Goal: Task Accomplishment & Management: Use online tool/utility

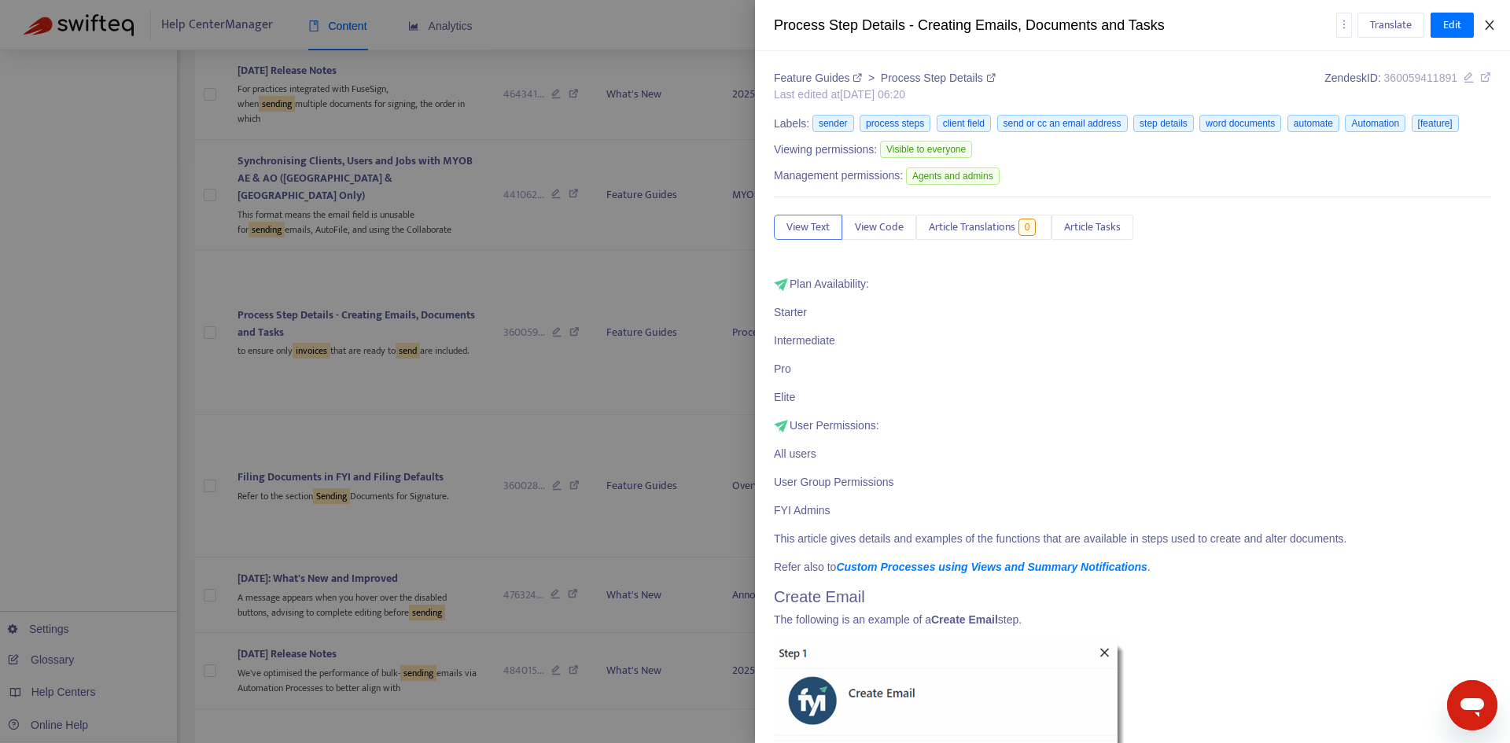
click at [1494, 24] on icon "close" at bounding box center [1489, 25] width 13 height 13
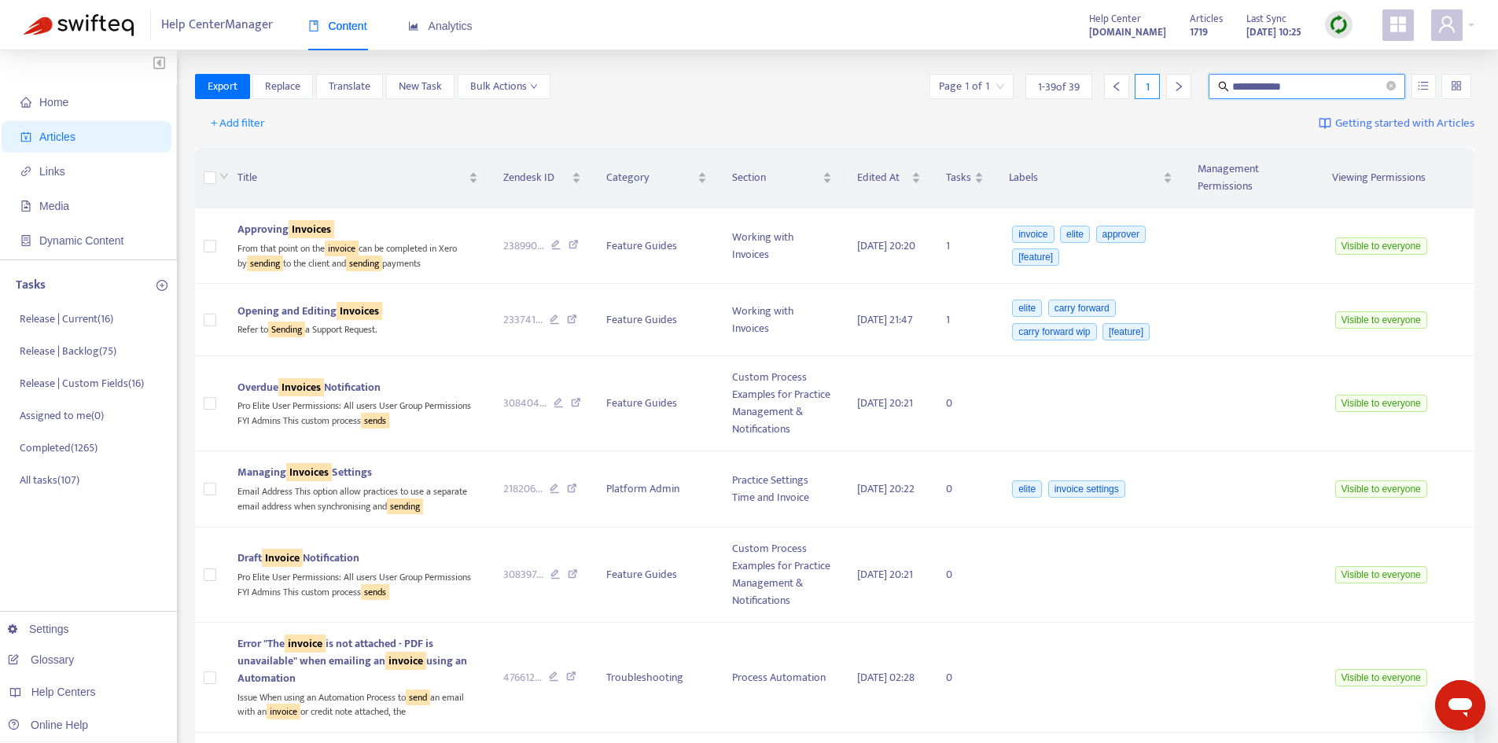
drag, startPoint x: 1311, startPoint y: 86, endPoint x: 1210, endPoint y: 79, distance: 101.0
click at [1210, 79] on span "**********" at bounding box center [1307, 86] width 197 height 25
type input "**********"
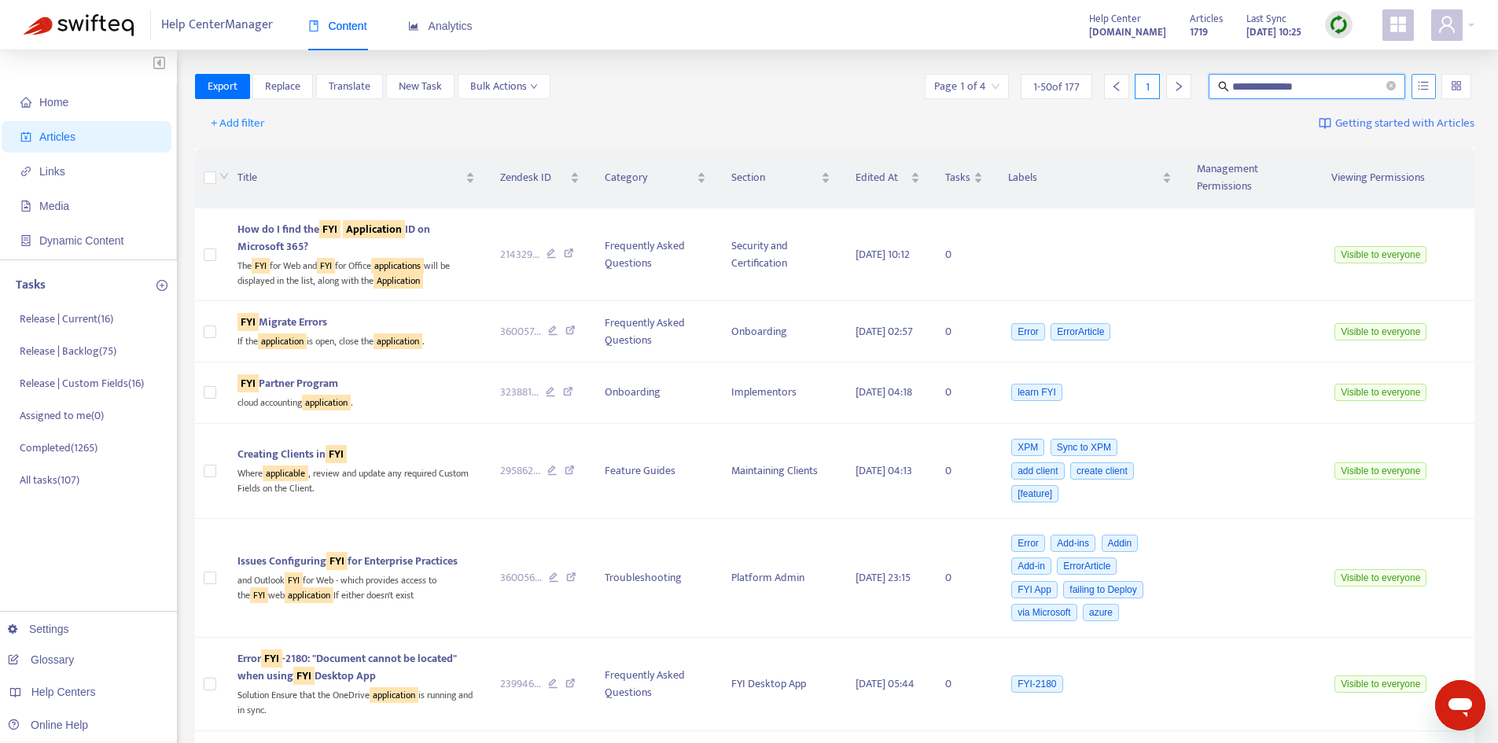
click at [1423, 87] on icon "unordered-list" at bounding box center [1423, 85] width 11 height 11
click at [1364, 138] on span "Match Exact Phrase" at bounding box center [1371, 139] width 102 height 17
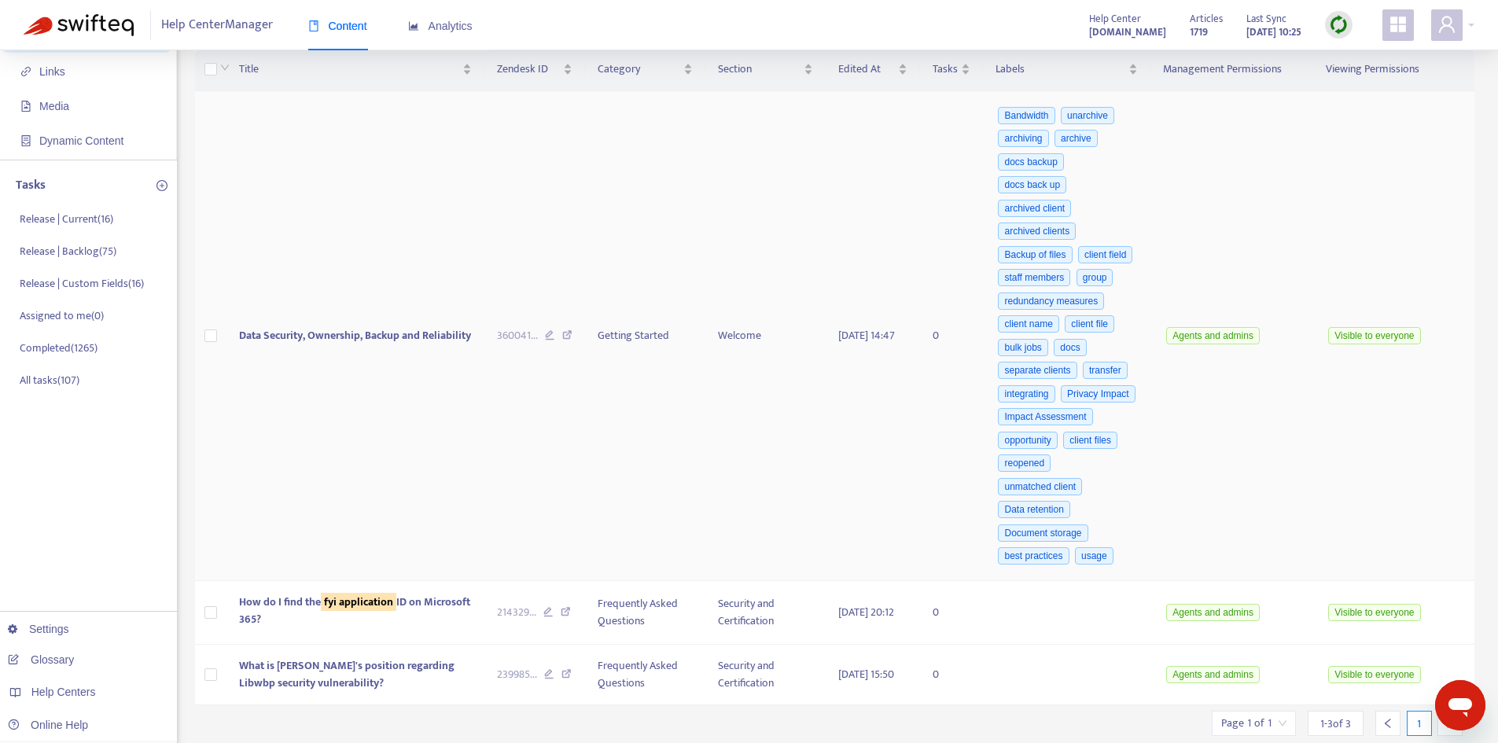
scroll to position [94, 0]
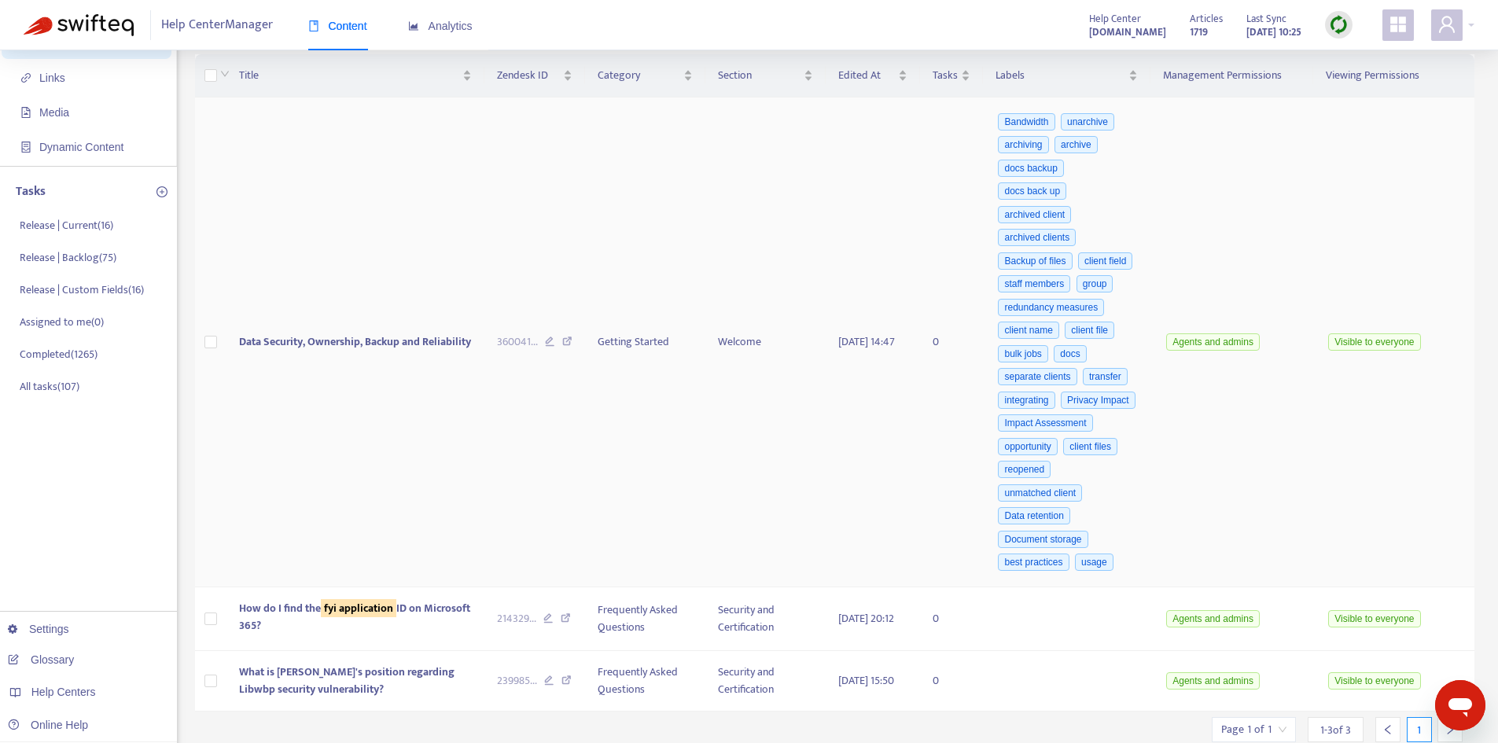
click at [352, 349] on span "Data Security, Ownership, Backup and Reliability" at bounding box center [355, 342] width 232 height 18
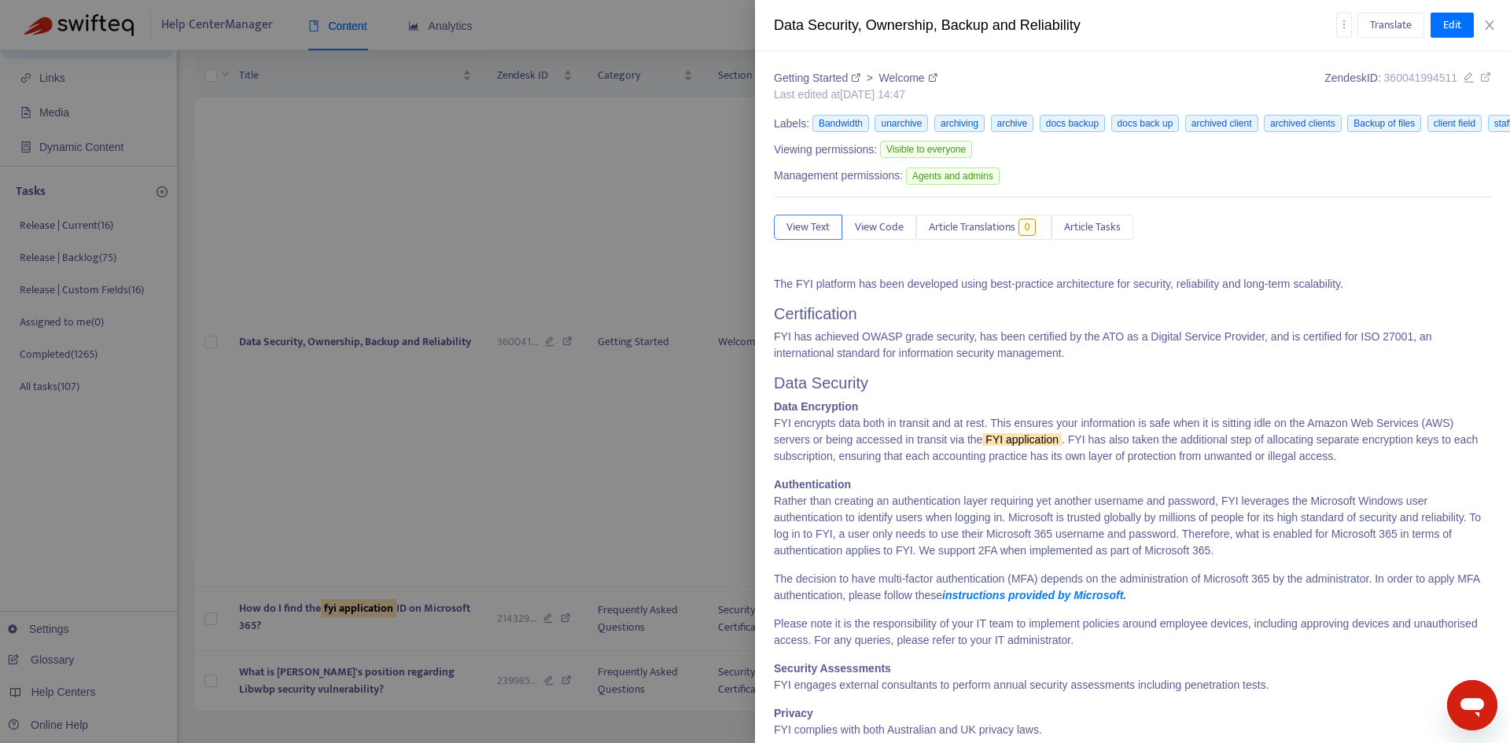
click at [1489, 32] on div "Translate Edit" at bounding box center [1414, 25] width 156 height 25
click at [1490, 28] on icon "close" at bounding box center [1489, 25] width 13 height 13
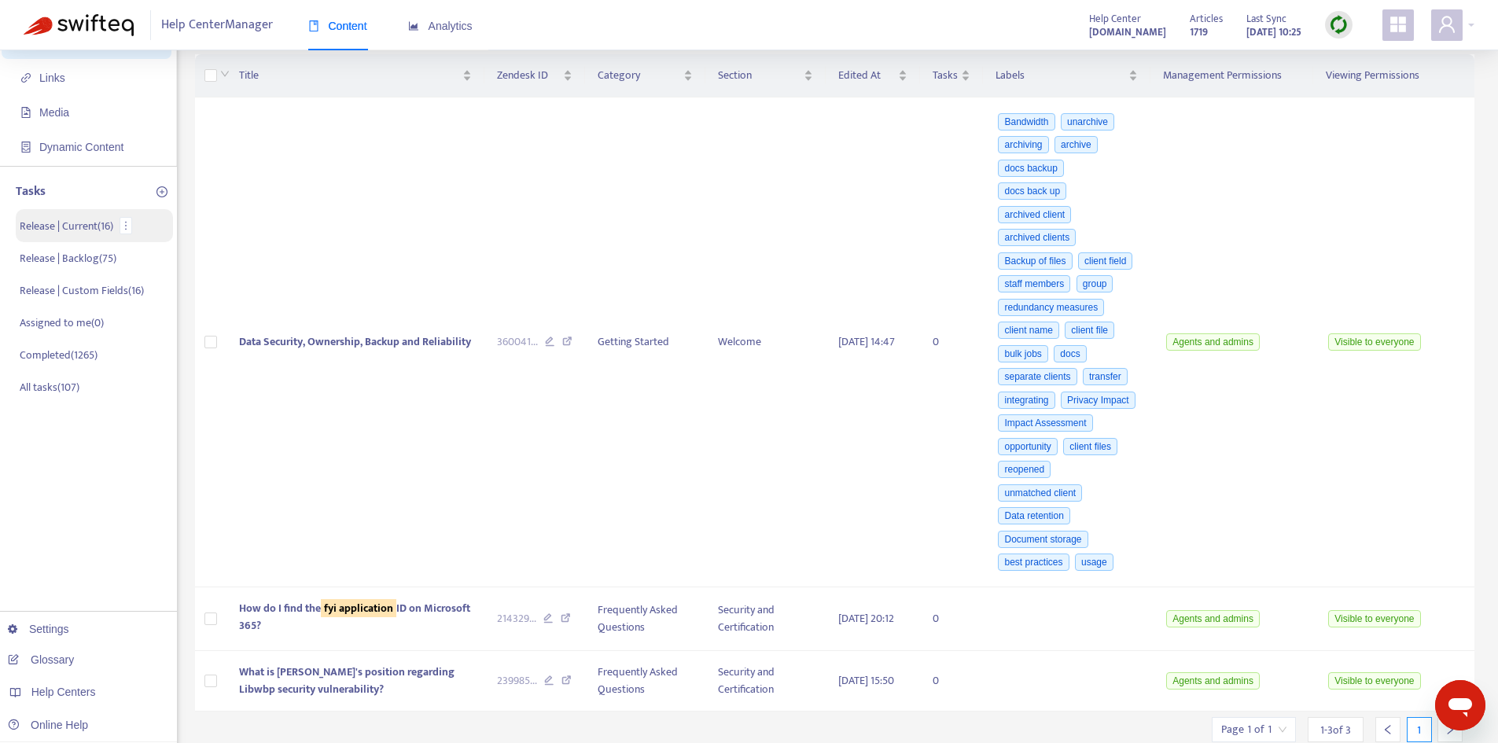
click at [75, 229] on p "Release | Current ( 16 )" at bounding box center [67, 226] width 94 height 17
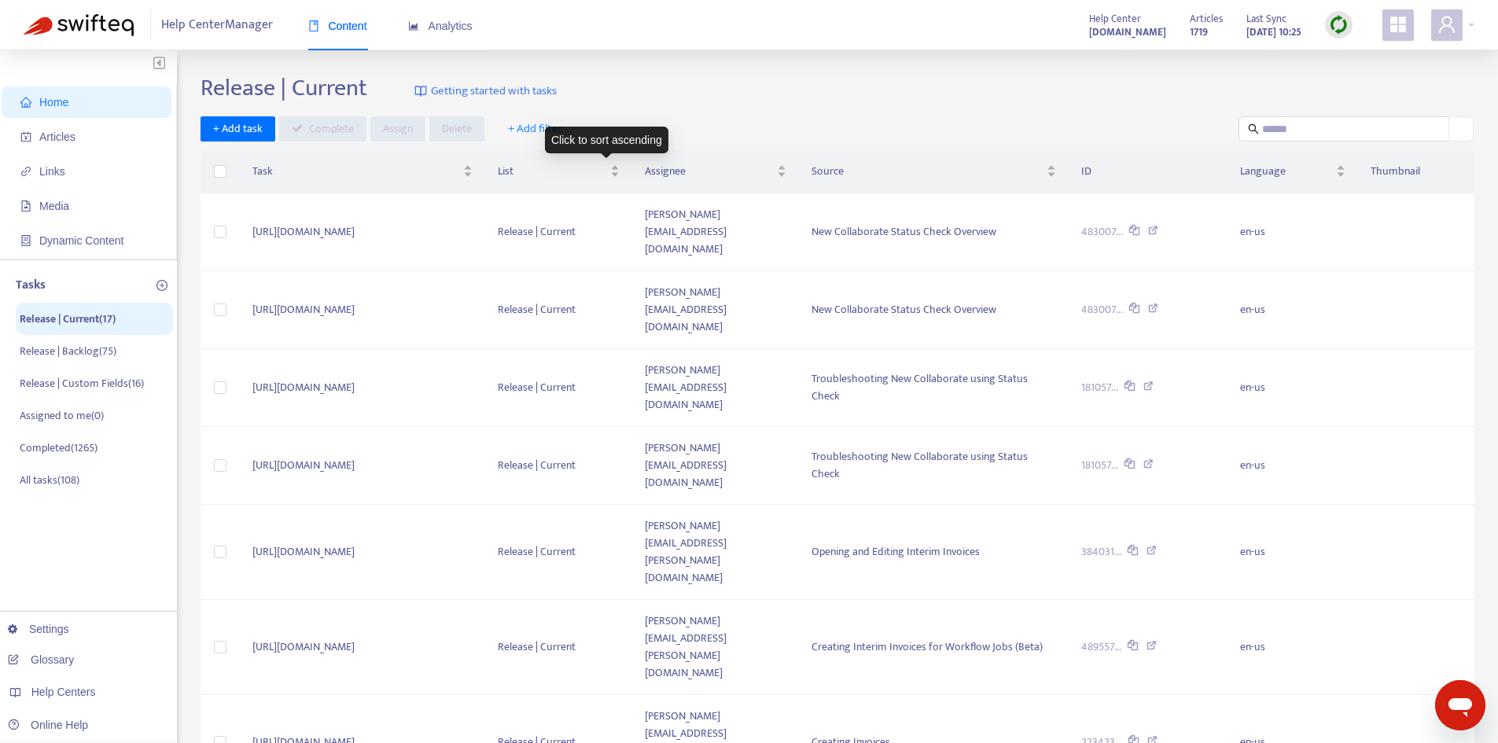
click at [539, 124] on span "+ Add filter" at bounding box center [535, 129] width 54 height 19
click at [544, 209] on span "Assignee" at bounding box center [545, 210] width 77 height 17
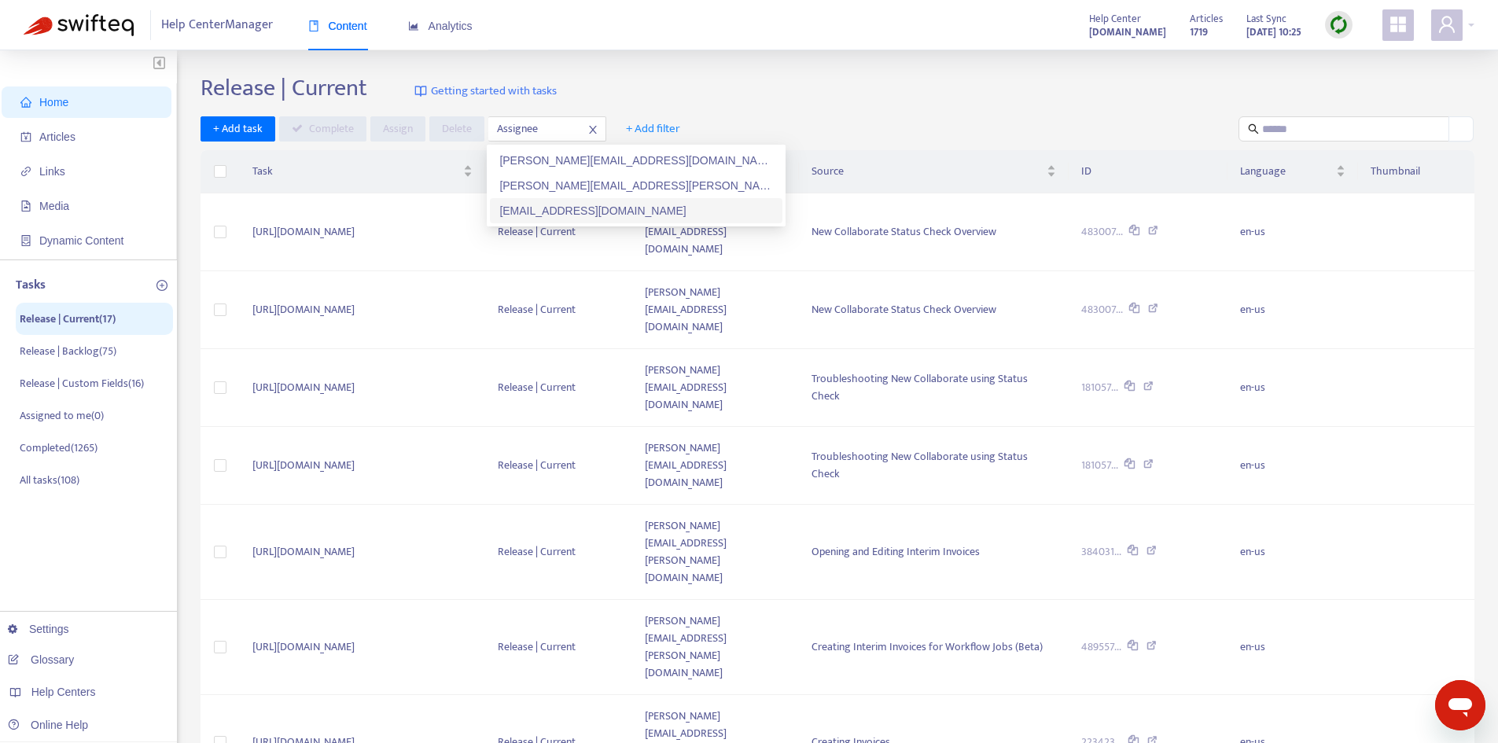
click at [553, 193] on div "[PERSON_NAME][EMAIL_ADDRESS][PERSON_NAME][DOMAIN_NAME]" at bounding box center [636, 185] width 274 height 17
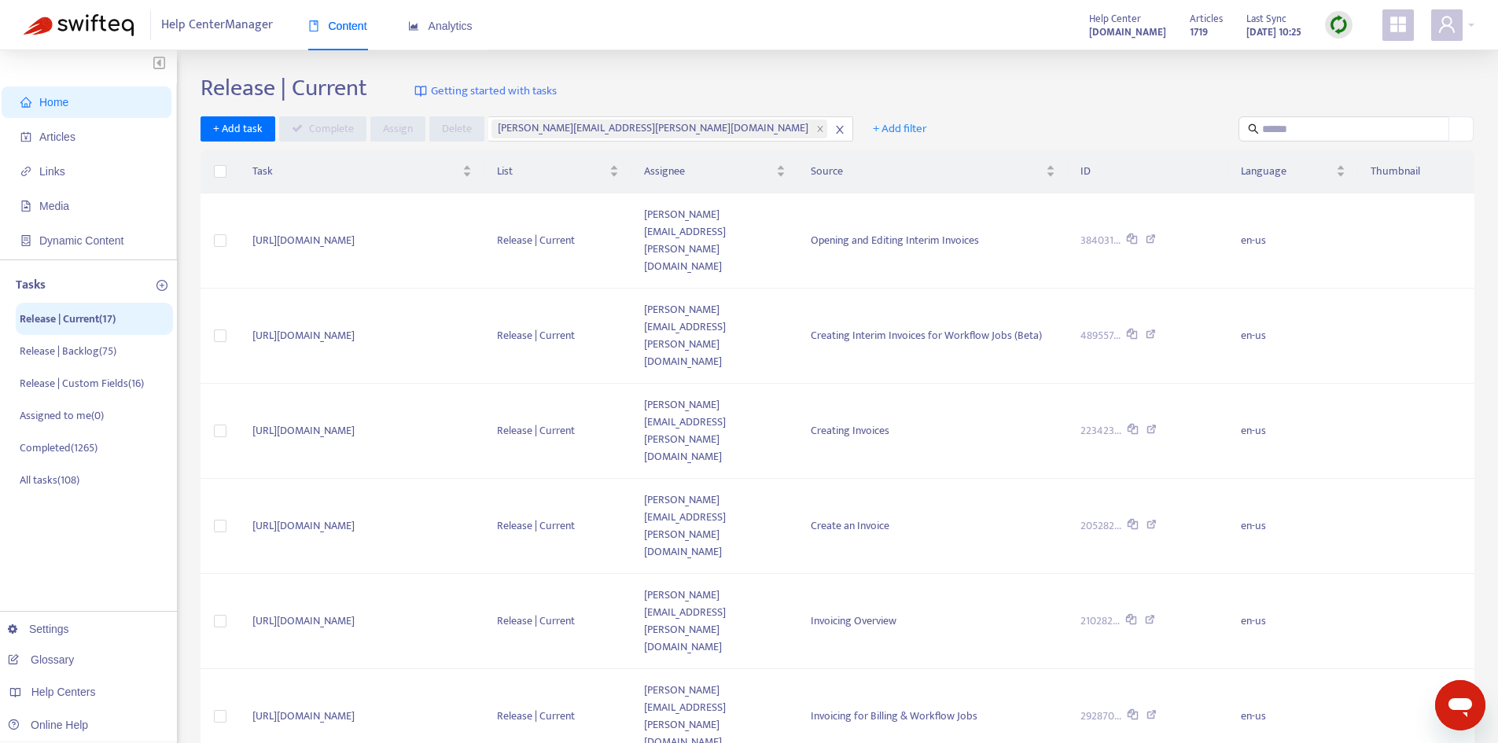
click at [805, 93] on div "Release | Current Getting started with tasks" at bounding box center [838, 91] width 1274 height 35
click at [1184, 635] on span "10" at bounding box center [1207, 632] width 99 height 24
click at [315, 127] on span "Complete" at bounding box center [331, 128] width 45 height 17
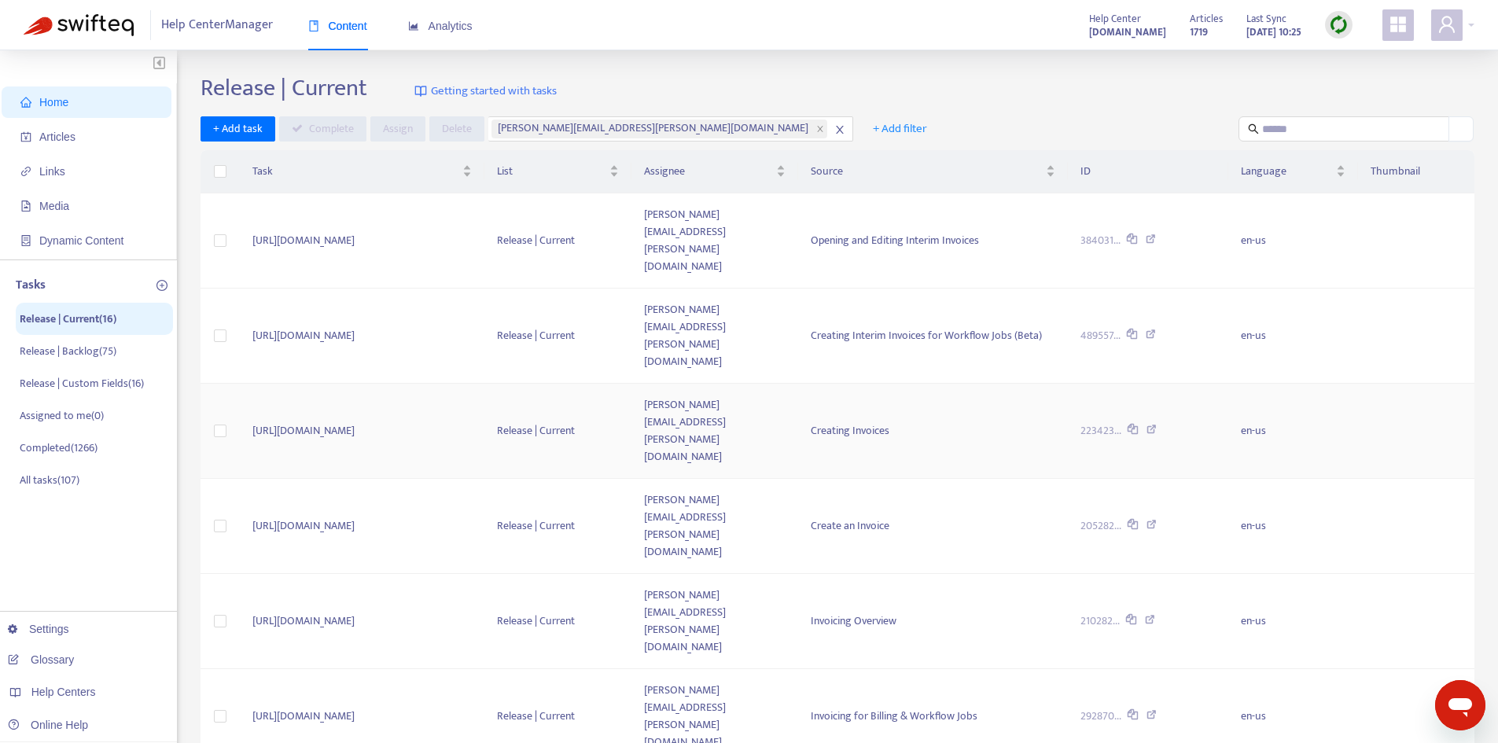
click at [798, 384] on td "[PERSON_NAME][EMAIL_ADDRESS][PERSON_NAME][DOMAIN_NAME]" at bounding box center [714, 431] width 167 height 95
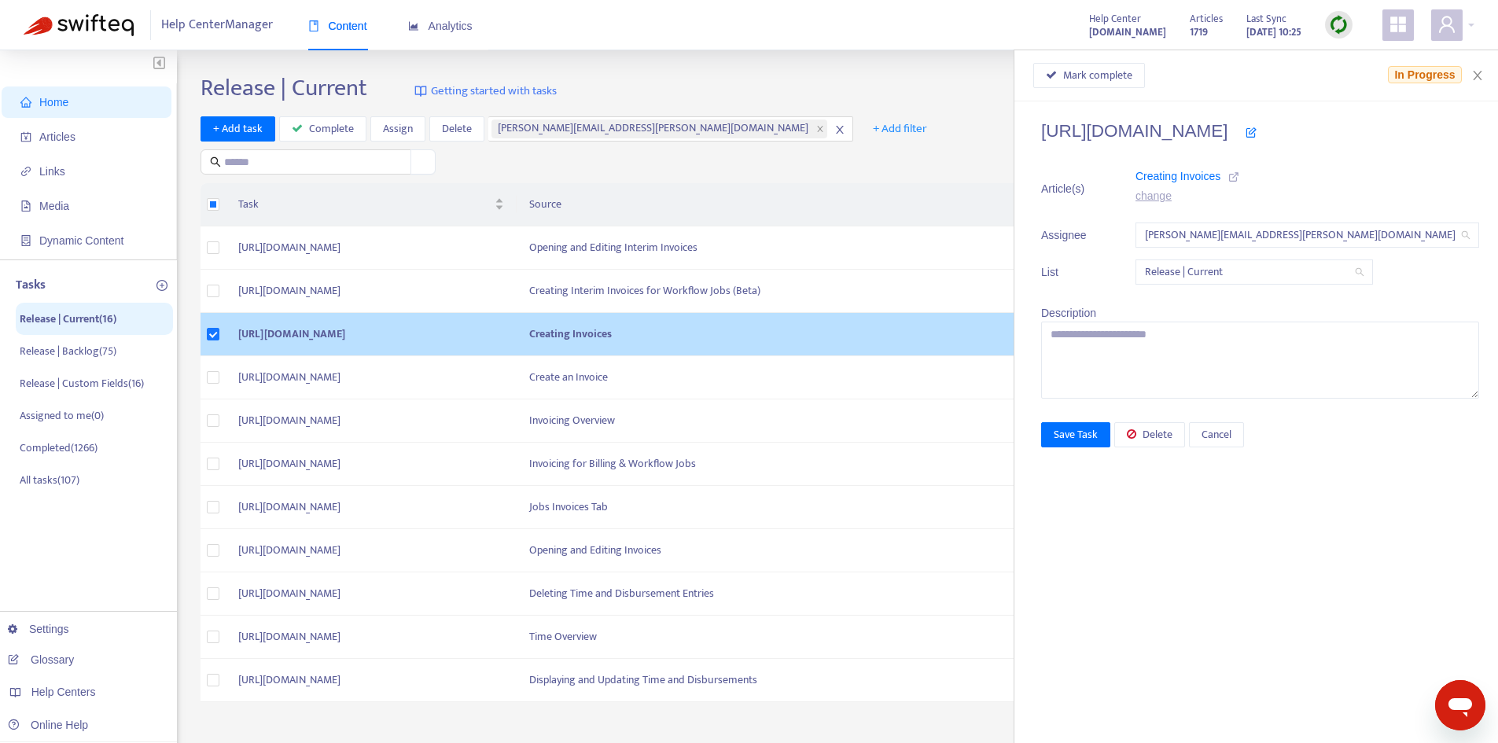
click at [1239, 176] on icon at bounding box center [1233, 176] width 11 height 11
click at [1172, 433] on span "Delete" at bounding box center [1158, 434] width 30 height 17
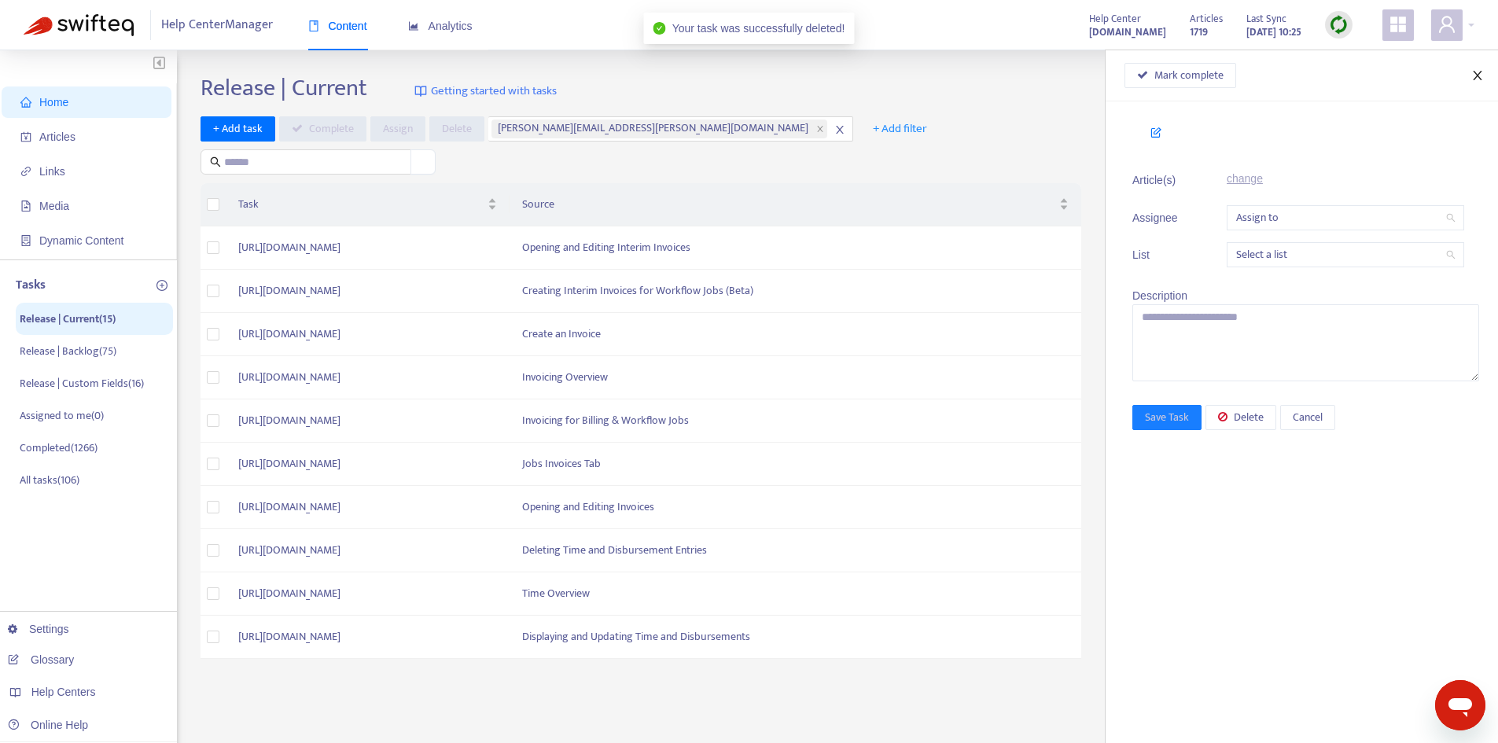
click at [1480, 79] on icon "close" at bounding box center [1477, 75] width 9 height 9
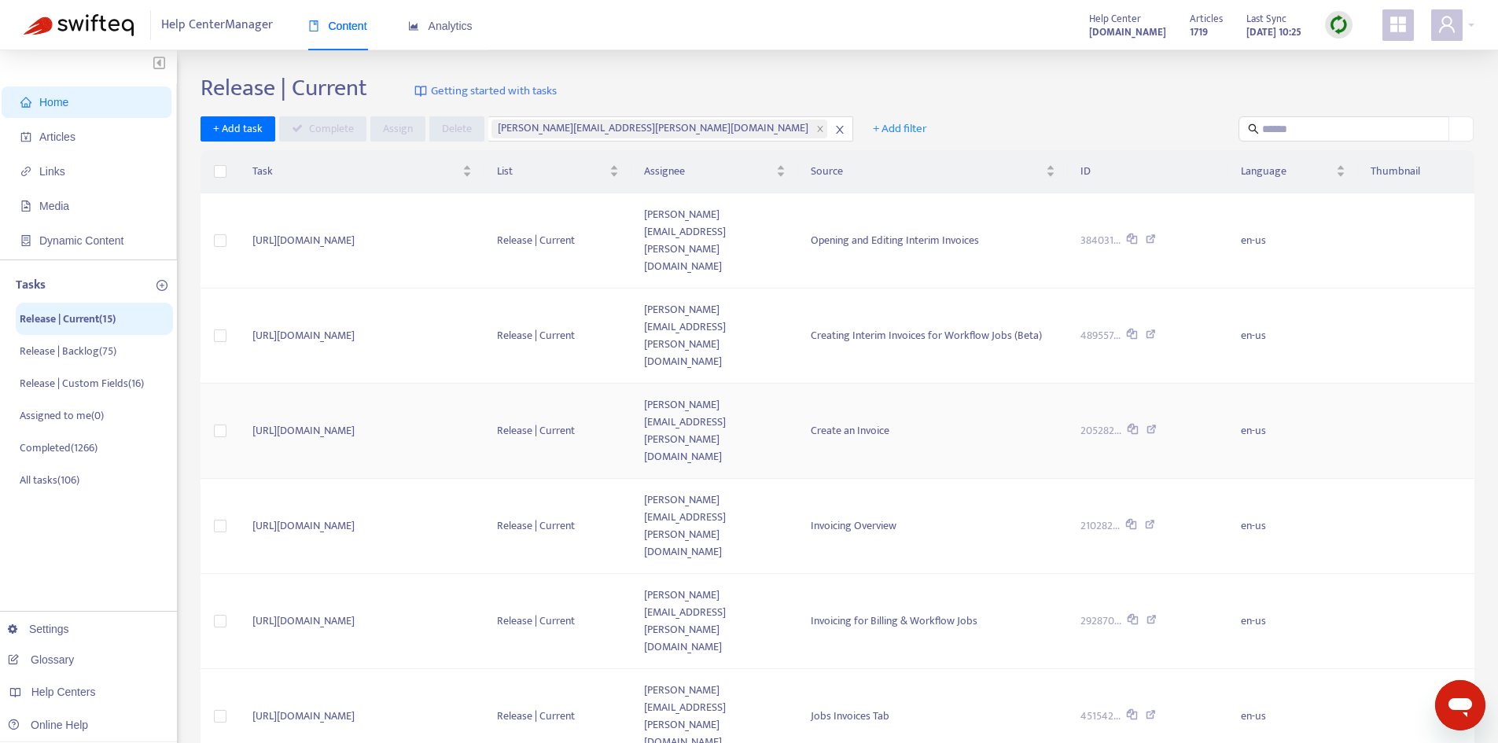
click at [798, 384] on td "[PERSON_NAME][EMAIL_ADDRESS][PERSON_NAME][DOMAIN_NAME]" at bounding box center [714, 431] width 167 height 95
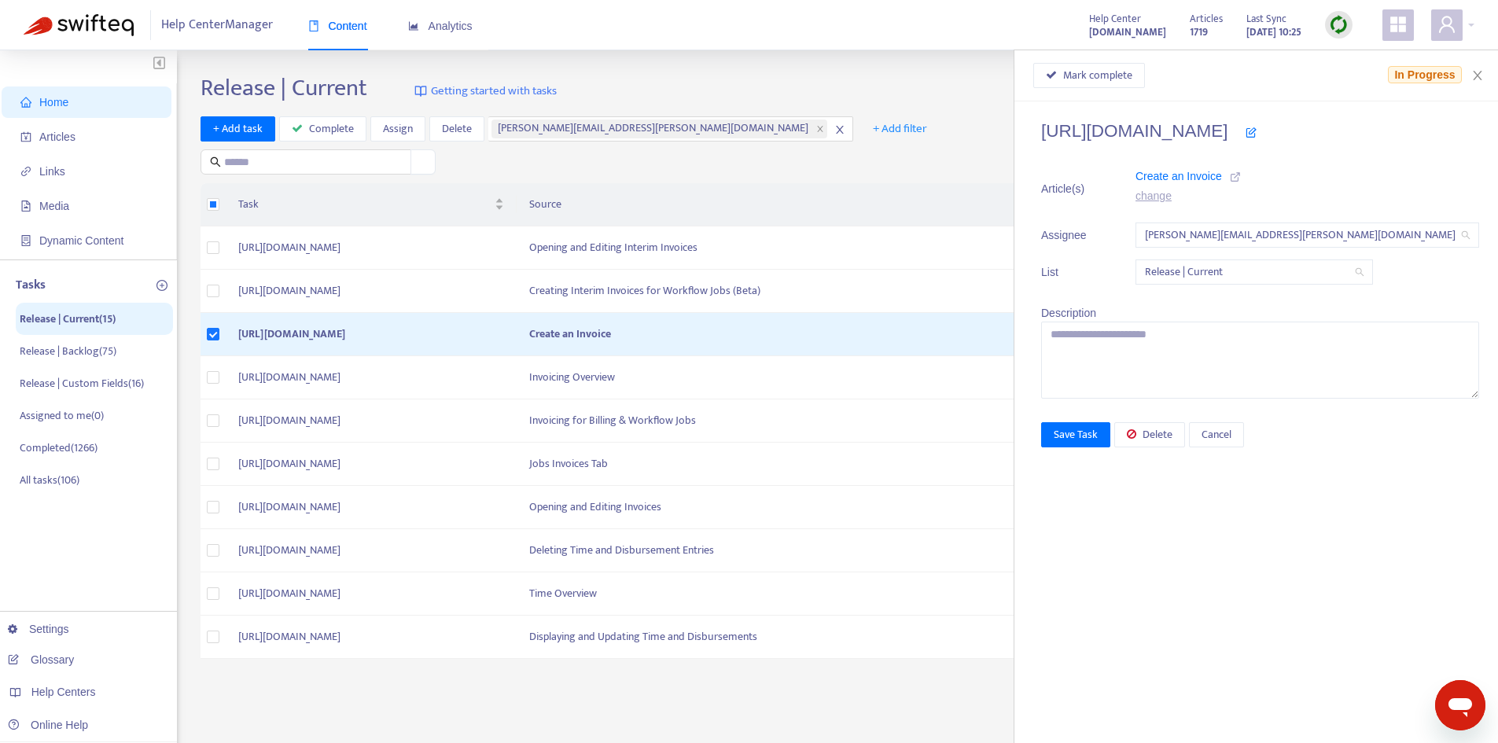
click at [1241, 177] on icon at bounding box center [1235, 176] width 11 height 11
